Goal: Task Accomplishment & Management: Manage account settings

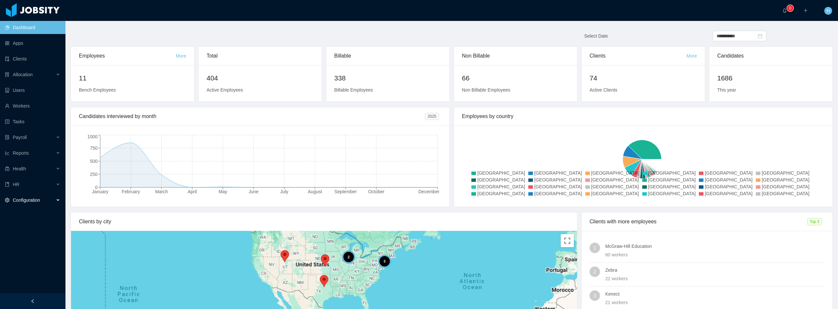
click at [42, 200] on div "Configuration" at bounding box center [32, 200] width 65 height 13
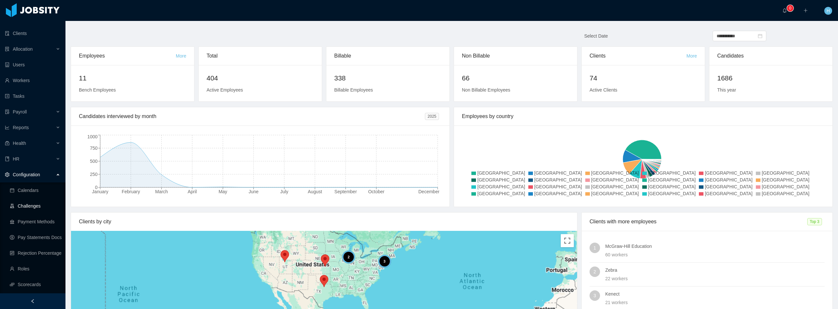
scroll to position [72, 0]
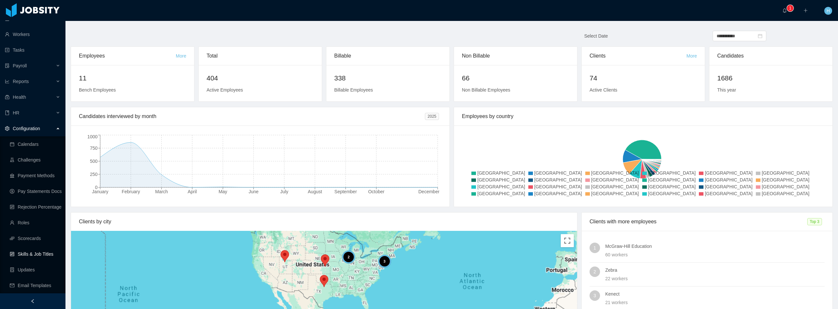
click at [31, 255] on link "Skills & Job Titles" at bounding box center [35, 254] width 50 height 13
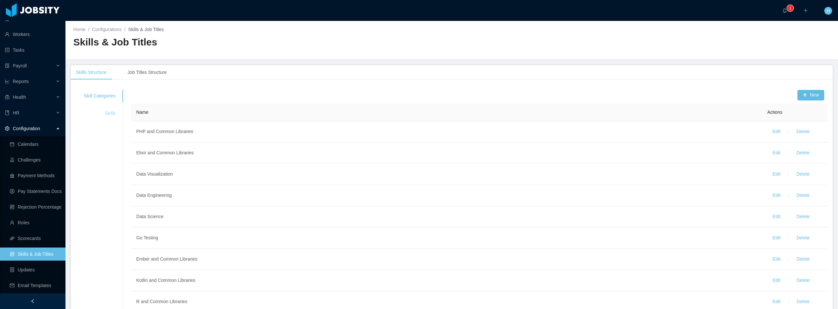
click at [107, 115] on div "Skills" at bounding box center [99, 113] width 47 height 12
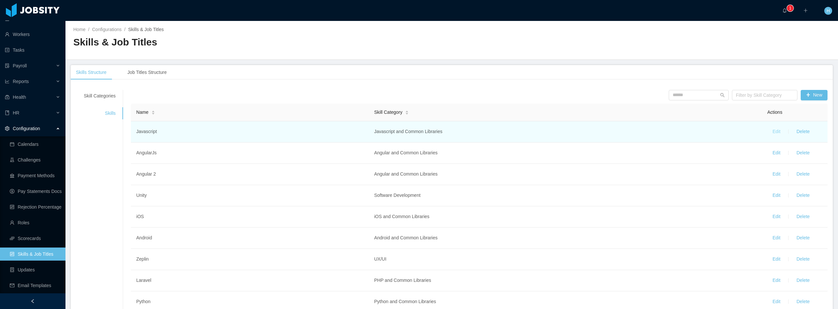
click at [771, 132] on button "Edit" at bounding box center [776, 132] width 18 height 10
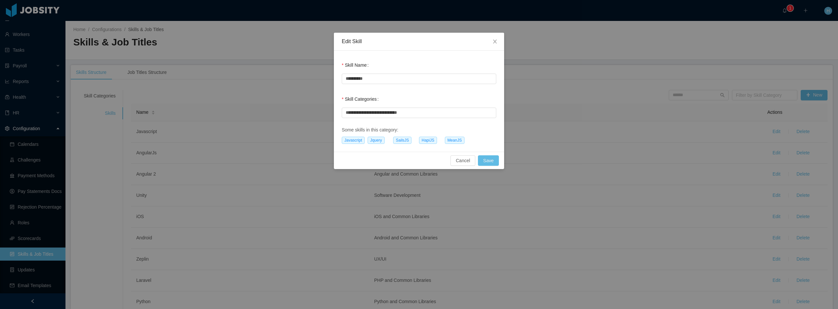
click at [393, 131] on div "Some skills in this category:" at bounding box center [419, 130] width 155 height 7
click at [403, 60] on div "**********" at bounding box center [419, 72] width 155 height 26
click at [498, 40] on span "Close" at bounding box center [495, 42] width 18 height 18
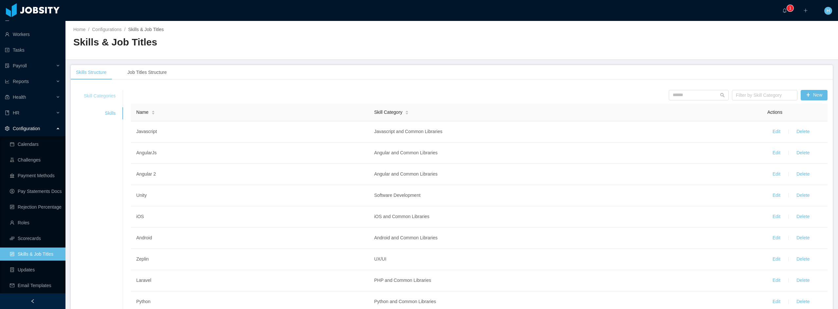
click at [106, 95] on div "Skill Categories" at bounding box center [99, 96] width 47 height 12
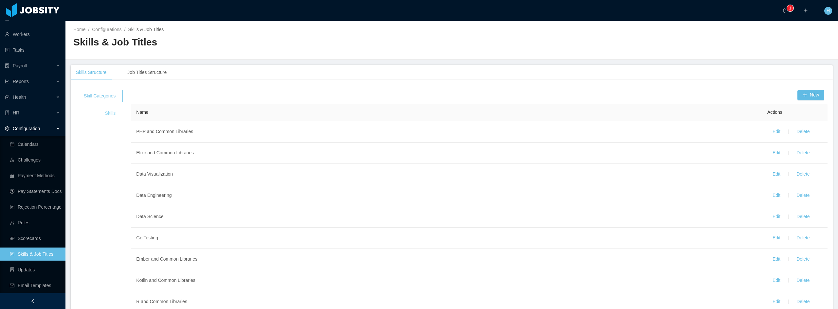
click at [109, 115] on div "Skills" at bounding box center [99, 113] width 47 height 12
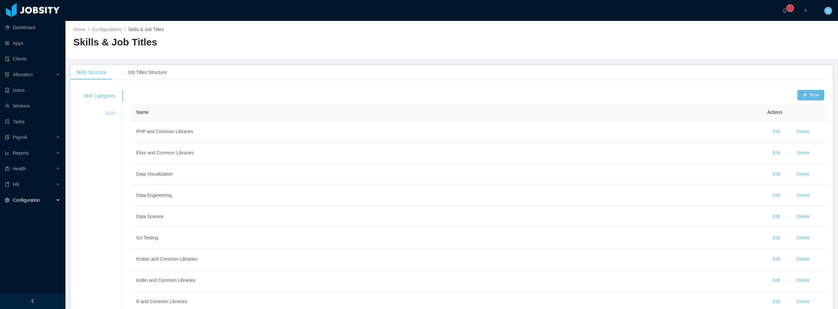
click at [114, 117] on div "Skills" at bounding box center [99, 113] width 47 height 12
click at [110, 110] on div "Skills" at bounding box center [99, 113] width 47 height 12
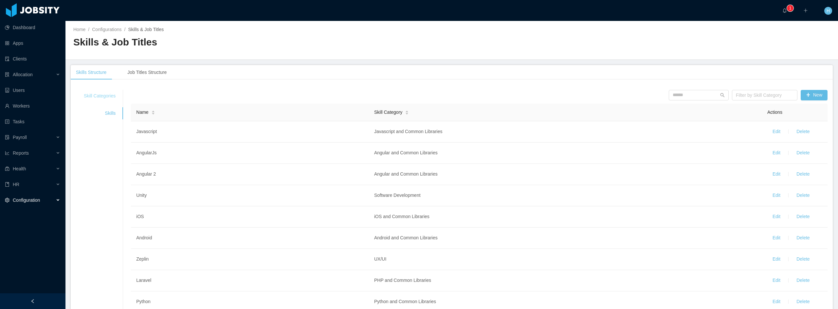
click at [106, 95] on div "Skill Categories" at bounding box center [99, 96] width 47 height 12
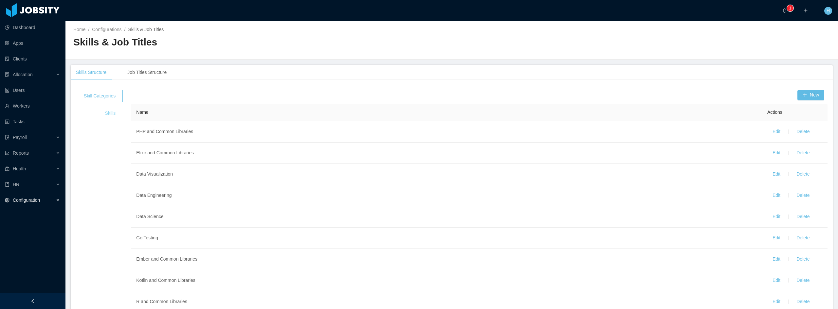
click at [109, 112] on div "Skills" at bounding box center [99, 113] width 47 height 12
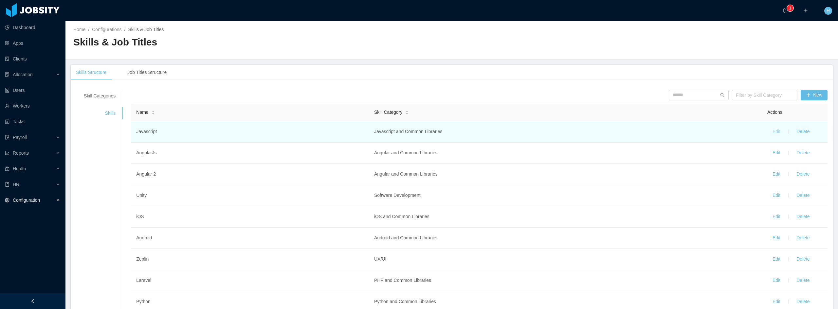
click at [771, 135] on button "Edit" at bounding box center [776, 132] width 18 height 10
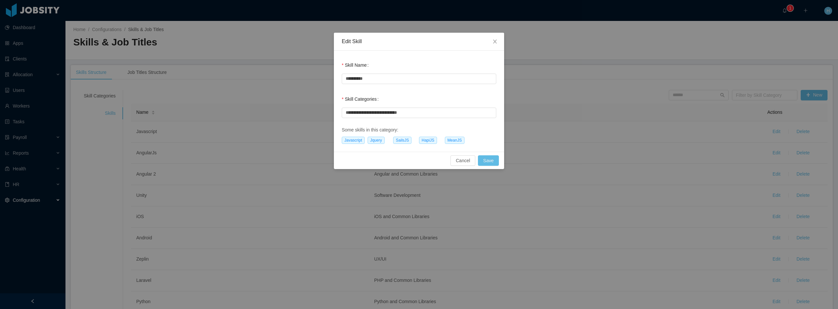
click at [402, 160] on div "Cancel Save" at bounding box center [419, 160] width 170 height 17
